Goal: Transaction & Acquisition: Purchase product/service

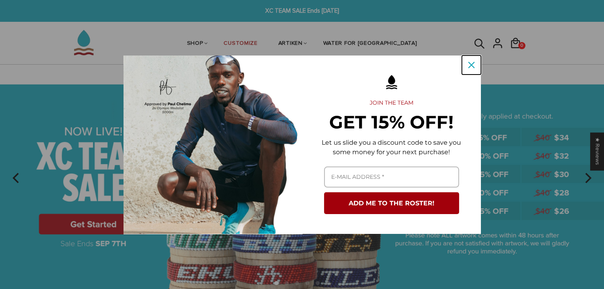
click at [472, 63] on icon "close icon" at bounding box center [471, 65] width 6 height 6
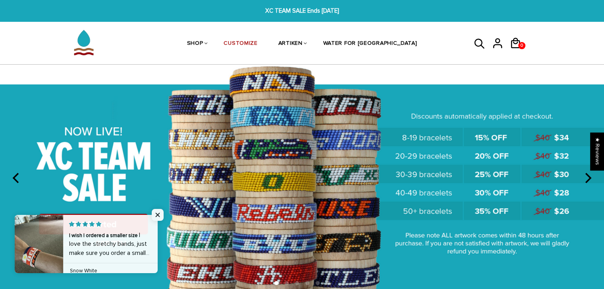
click at [469, 63] on div "0 0 View cart Check out" at bounding box center [500, 44] width 79 height 42
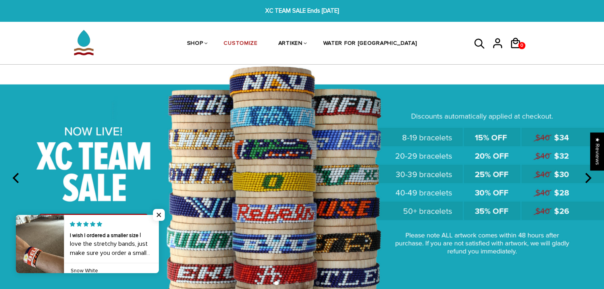
scroll to position [16, 0]
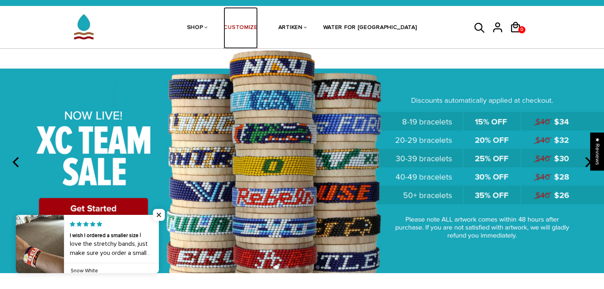
click at [257, 25] on link "CUSTOMIZE" at bounding box center [240, 28] width 34 height 42
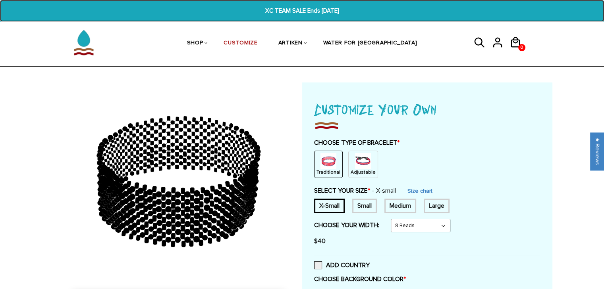
click at [313, 13] on span "XC TEAM SALE Ends [DATE]" at bounding box center [302, 10] width 232 height 9
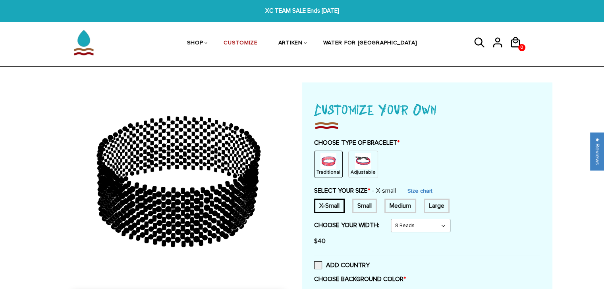
click at [355, 165] on img at bounding box center [363, 161] width 16 height 16
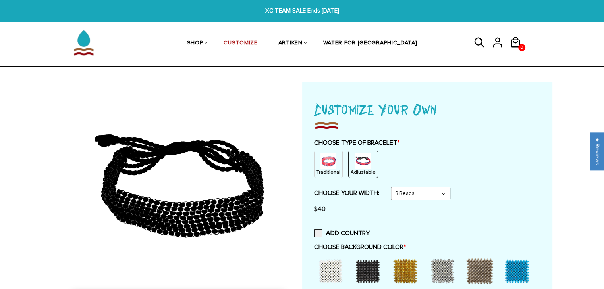
click at [520, 103] on h1 "Customize Your Own" at bounding box center [427, 108] width 226 height 21
click at [405, 197] on select "8 Beads 6 Beads 10 Beads" at bounding box center [420, 193] width 59 height 13
